Goal: Use online tool/utility: Utilize a website feature to perform a specific function

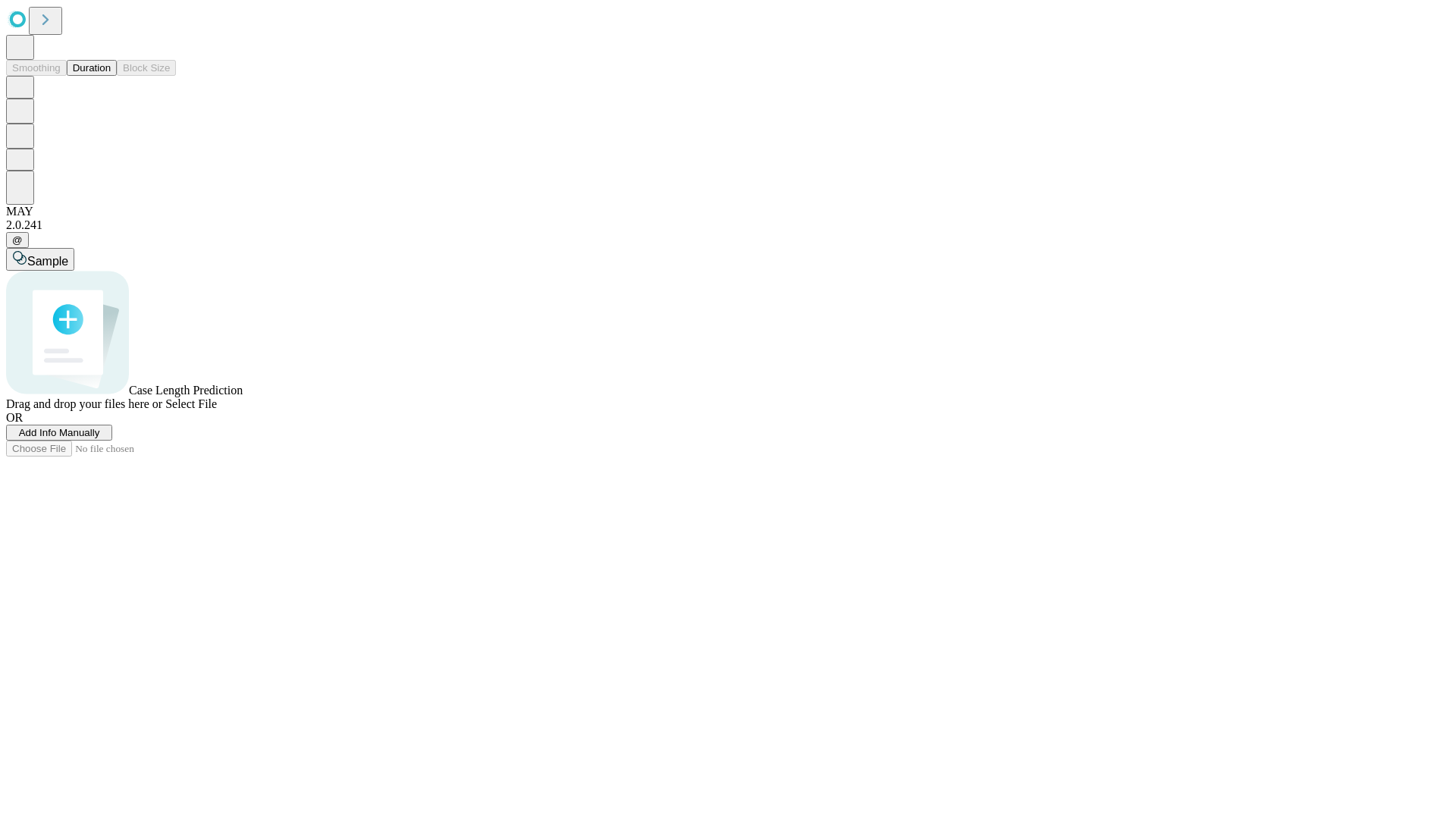
click at [110, 76] on button "Duration" at bounding box center [92, 68] width 50 height 16
click at [216, 410] on span "Select File" at bounding box center [191, 403] width 52 height 13
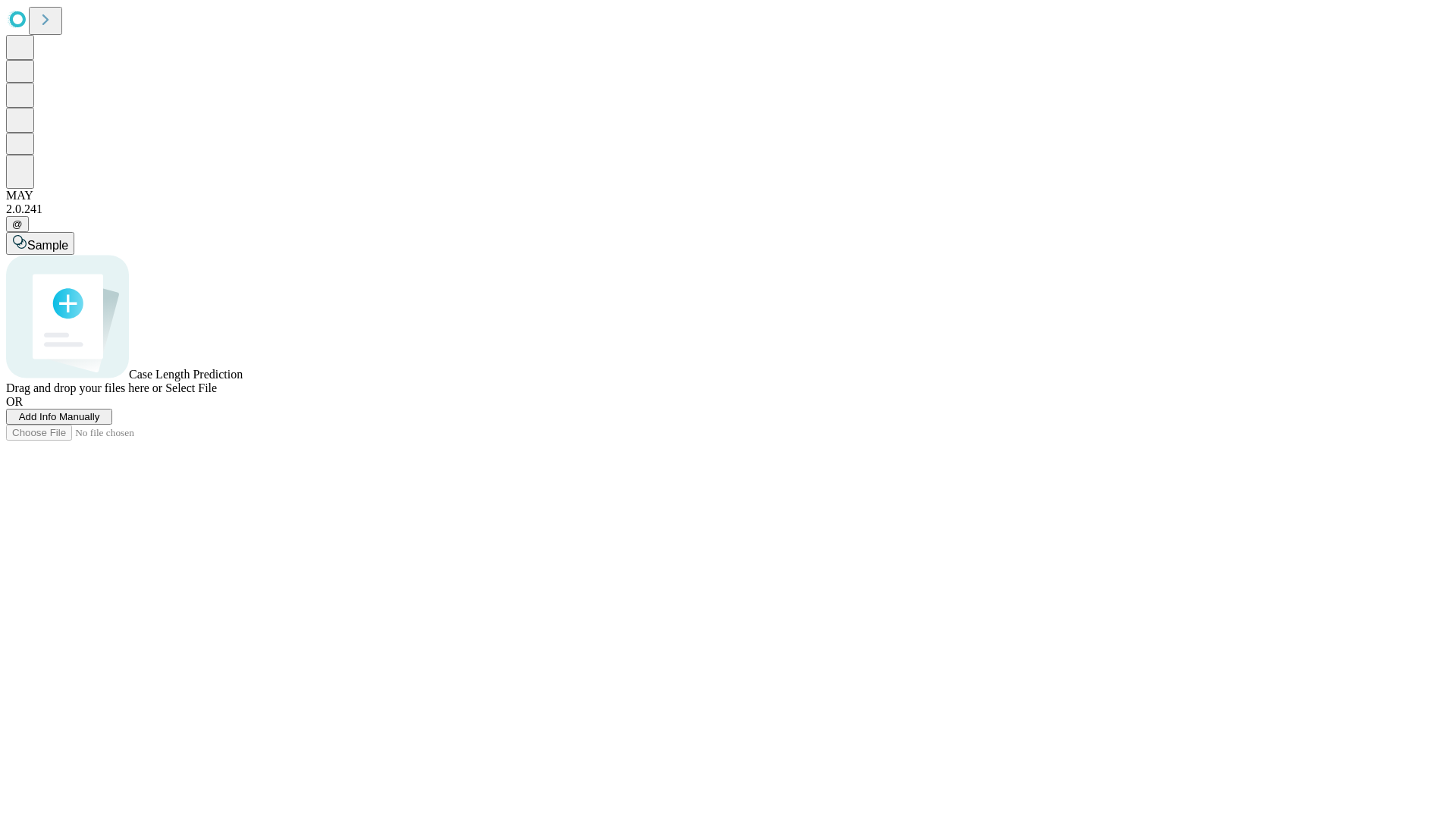
click at [216, 394] on span "Select File" at bounding box center [191, 387] width 52 height 13
